Goal: Task Accomplishment & Management: Manage account settings

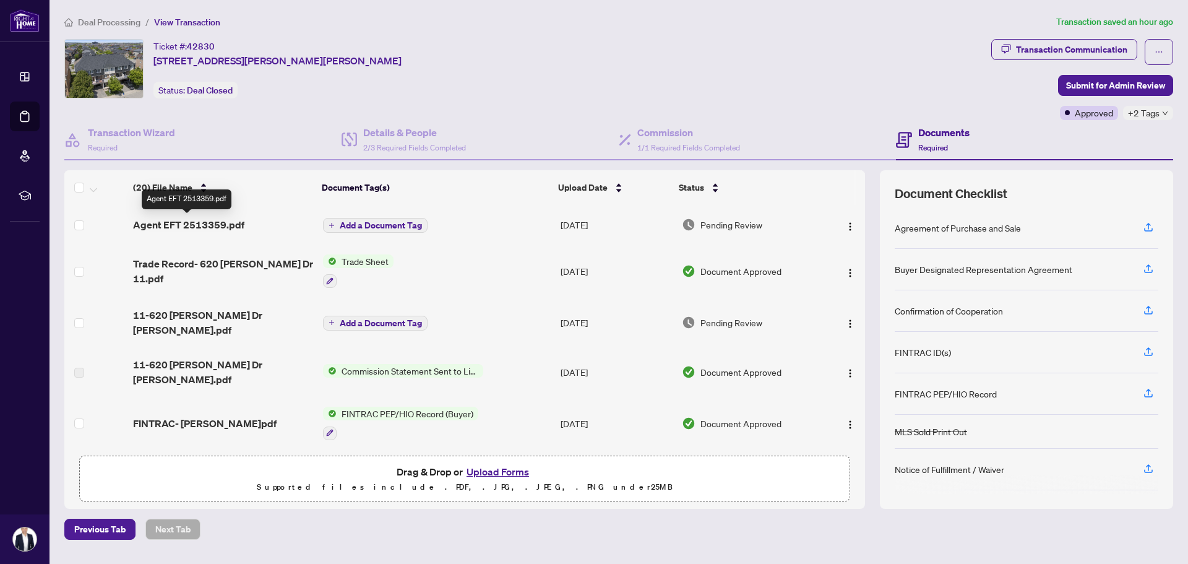
click at [178, 221] on span "Agent EFT 2513359.pdf" at bounding box center [188, 224] width 111 height 15
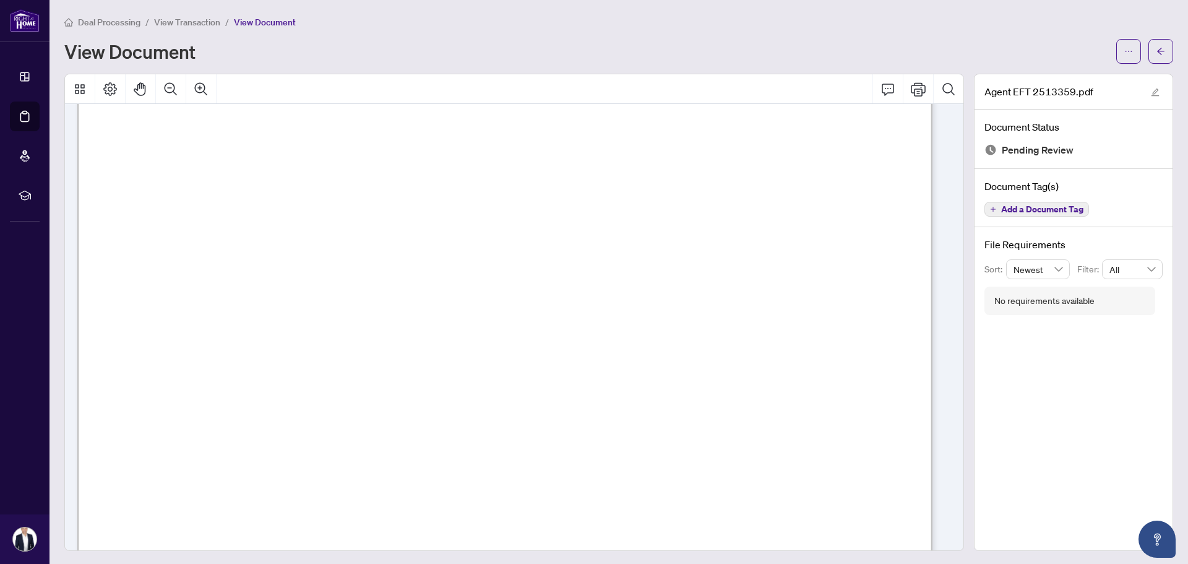
scroll to position [356, 0]
drag, startPoint x: 781, startPoint y: 219, endPoint x: 881, endPoint y: 225, distance: 100.4
click at [812, 225] on span "[DATE]" at bounding box center [789, 221] width 43 height 13
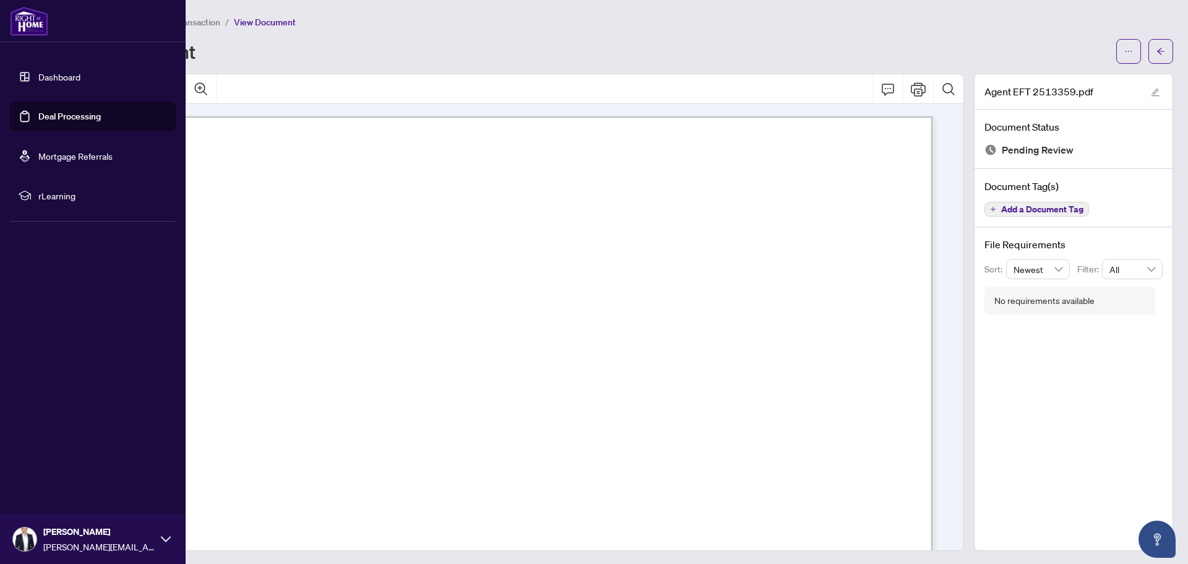
click at [52, 72] on link "Dashboard" at bounding box center [59, 76] width 42 height 11
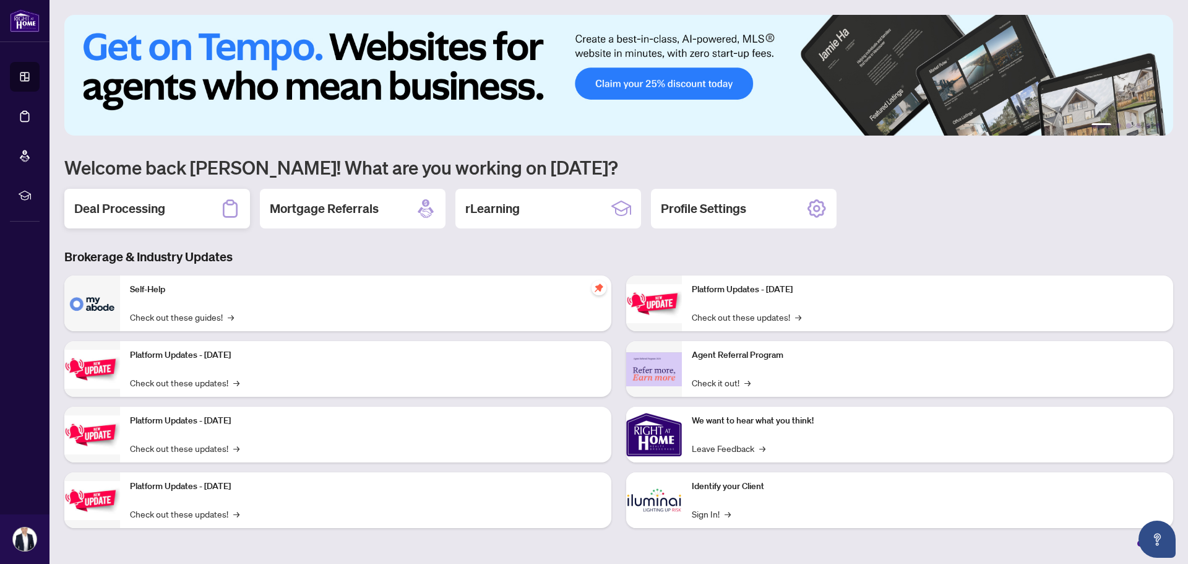
click at [152, 207] on h2 "Deal Processing" at bounding box center [119, 208] width 91 height 17
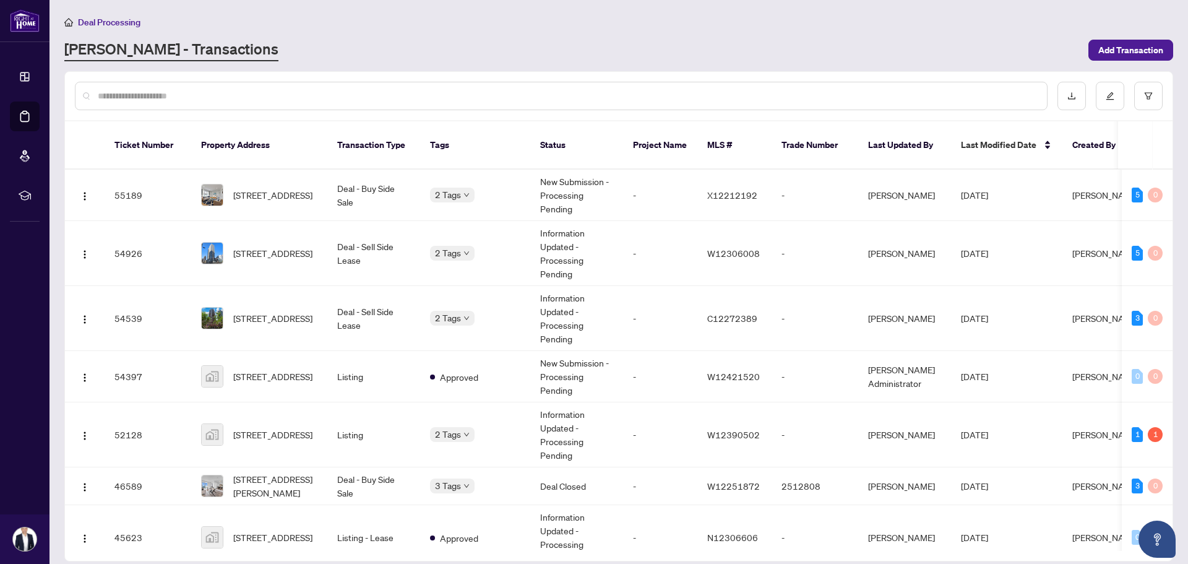
click at [180, 90] on input "text" at bounding box center [567, 96] width 939 height 14
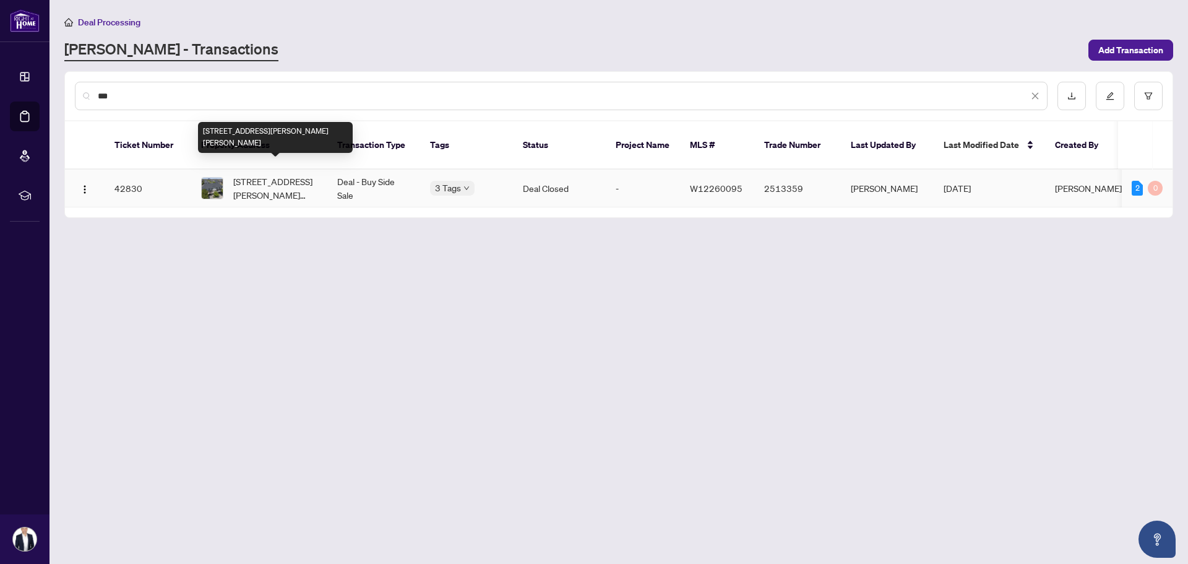
type input "***"
click at [267, 174] on span "[STREET_ADDRESS][PERSON_NAME][PERSON_NAME]" at bounding box center [275, 187] width 84 height 27
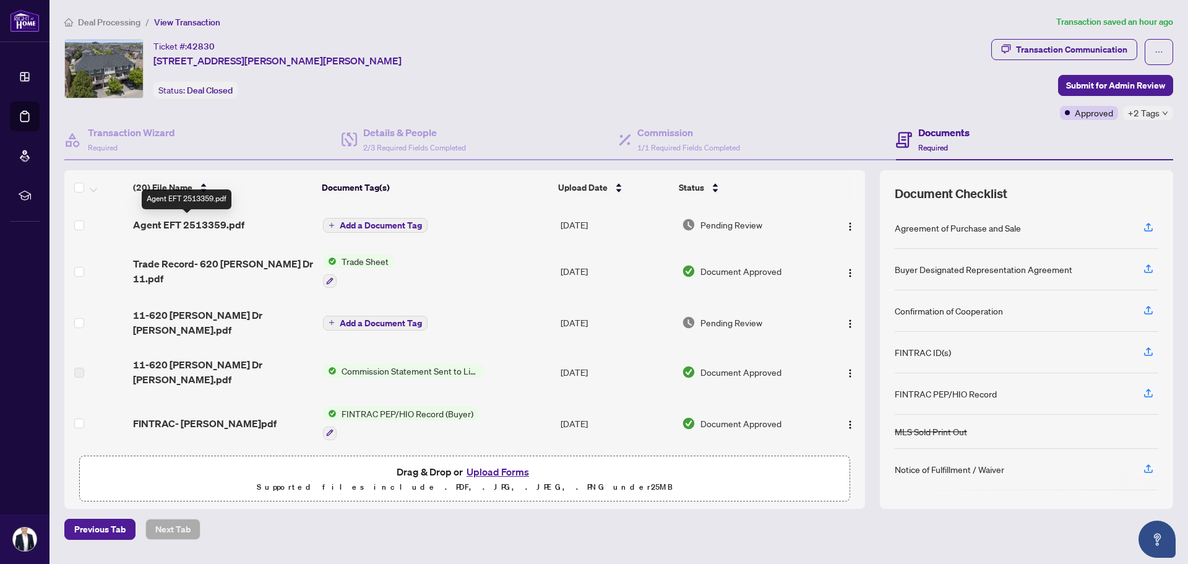
click at [160, 220] on span "Agent EFT 2513359.pdf" at bounding box center [188, 224] width 111 height 15
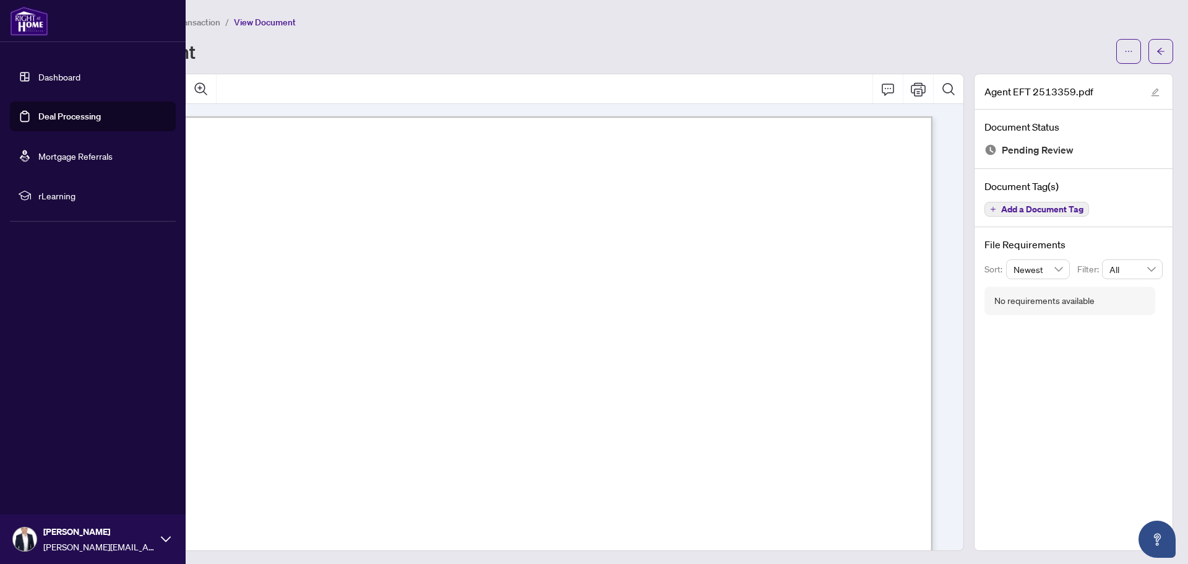
click at [63, 76] on link "Dashboard" at bounding box center [59, 76] width 42 height 11
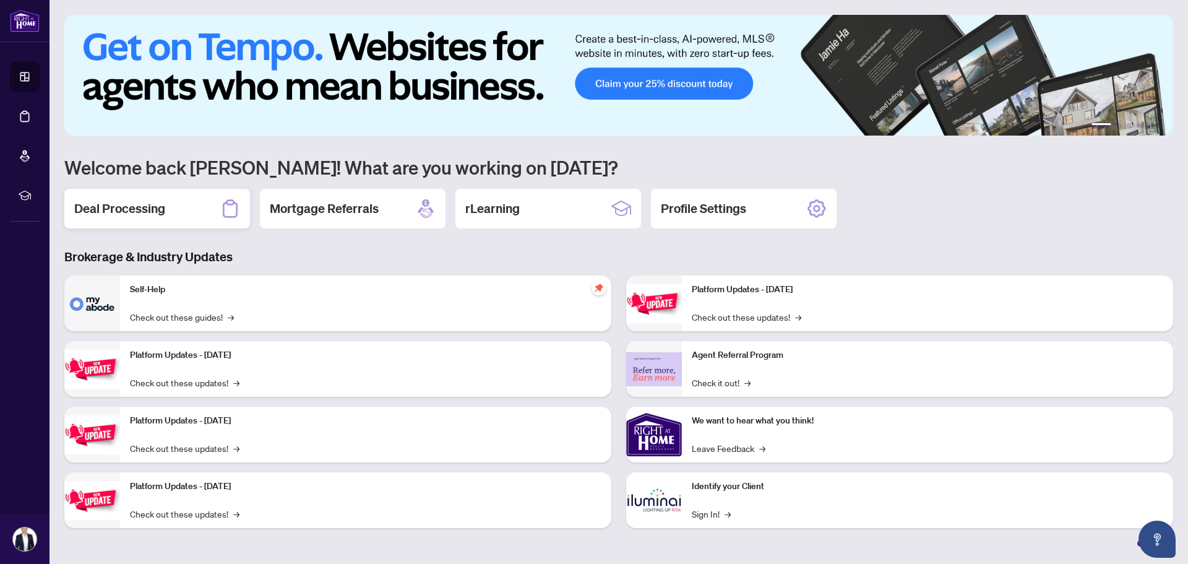
click at [180, 210] on div "Deal Processing" at bounding box center [157, 209] width 186 height 40
